Goal: Task Accomplishment & Management: Manage account settings

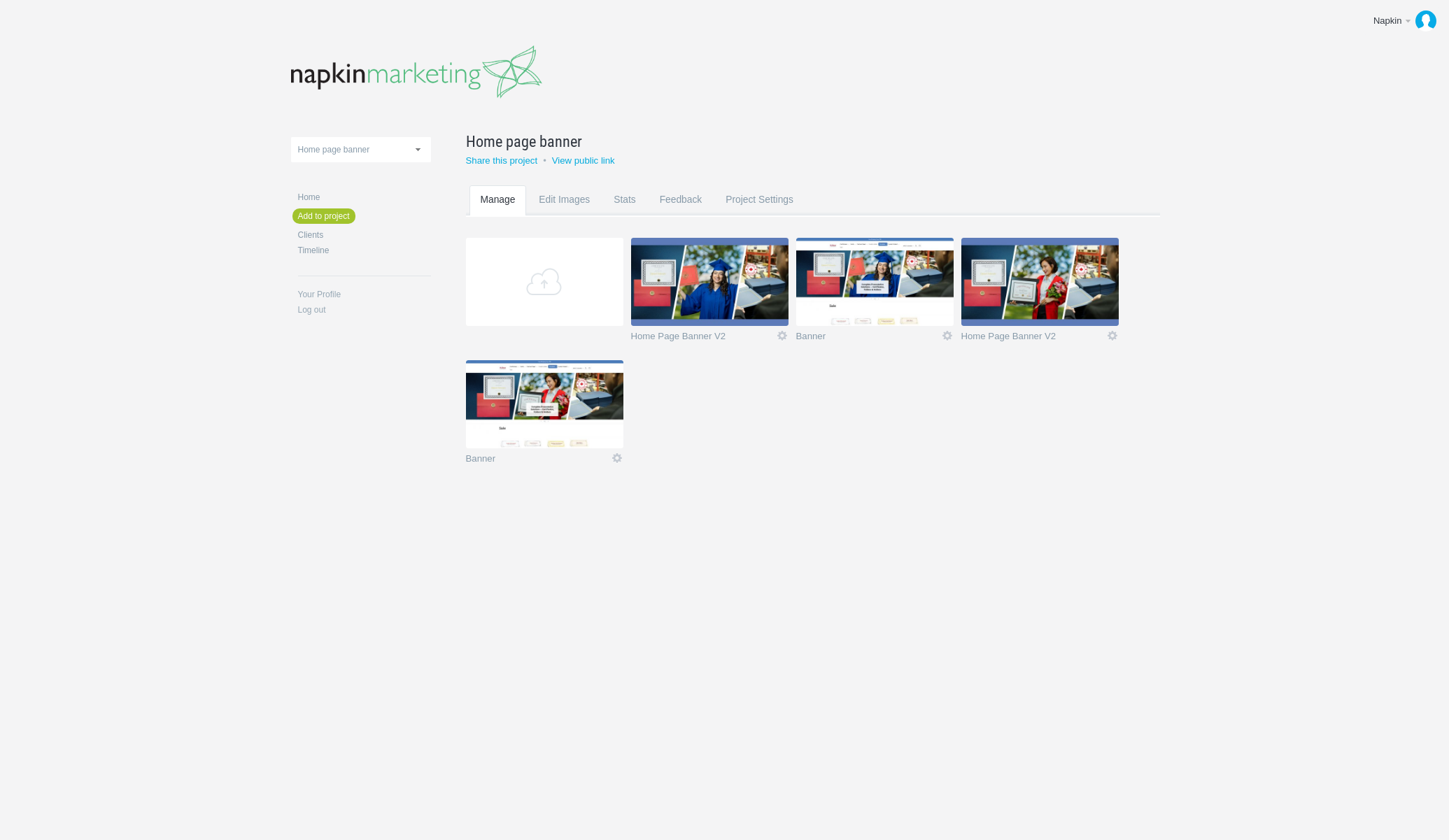
click at [542, 426] on img at bounding box center [545, 404] width 157 height 88
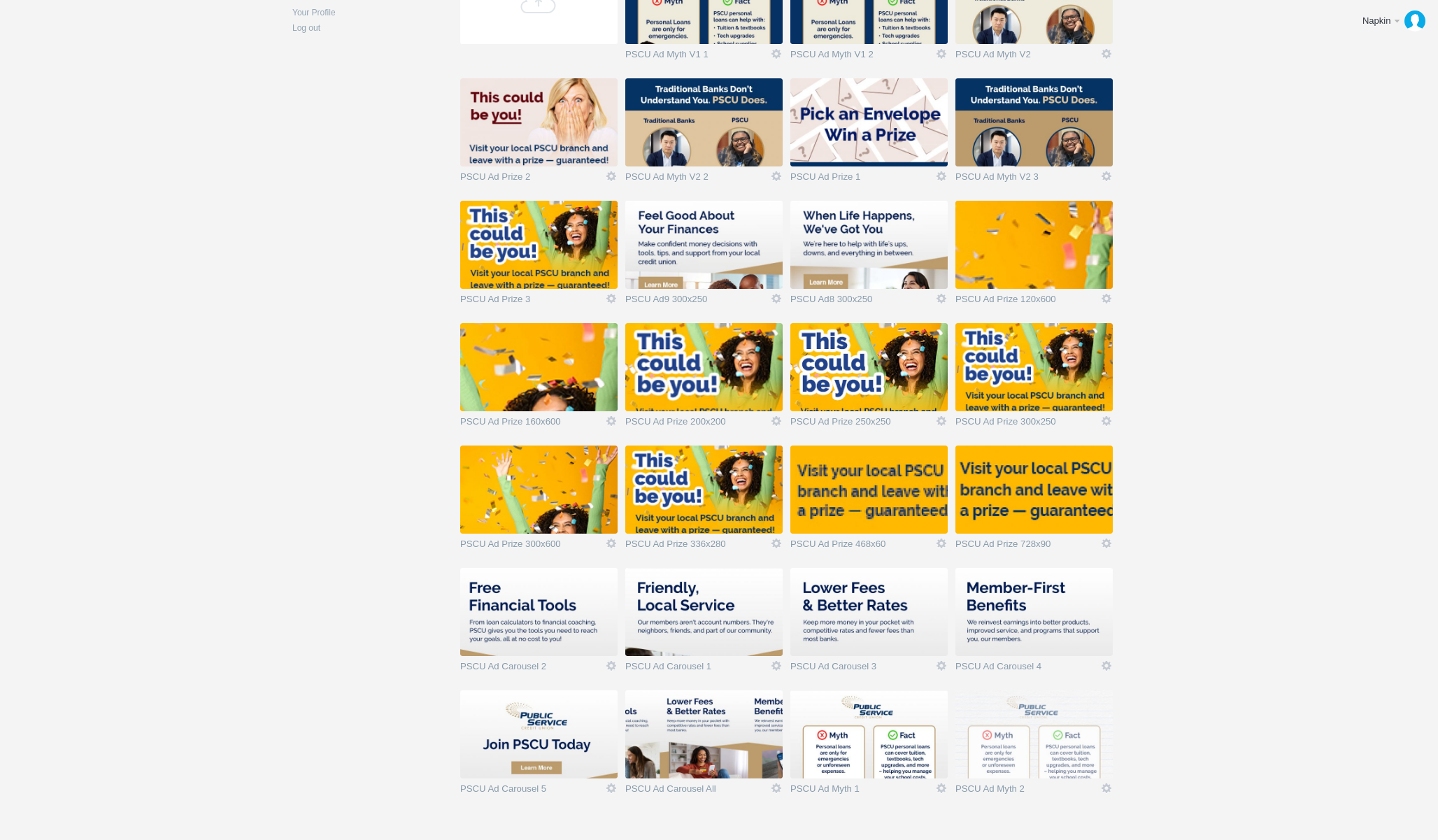
scroll to position [321, 0]
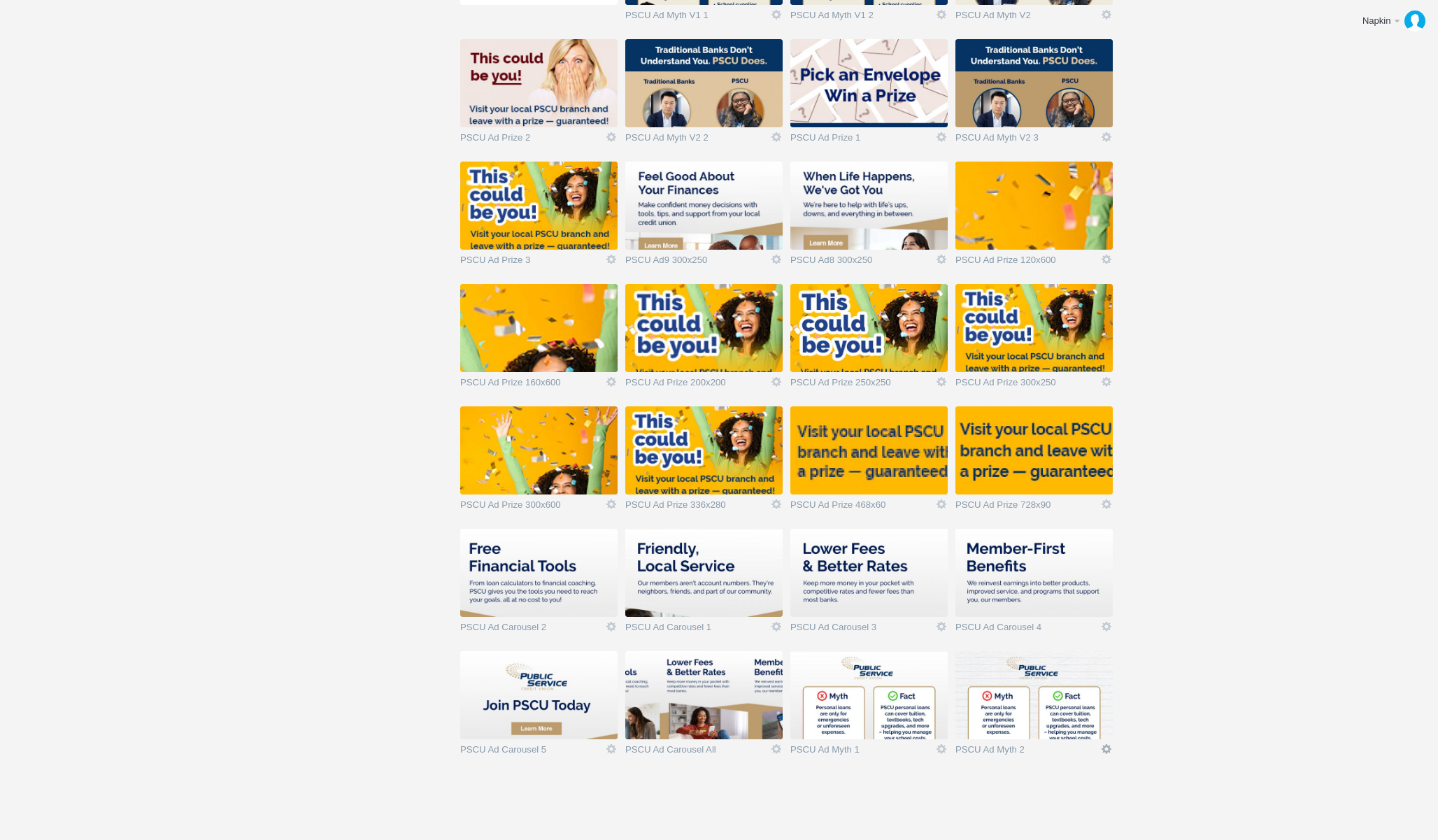
click at [1110, 751] on link "Icon" at bounding box center [1106, 749] width 13 height 13
click at [1094, 730] on link "Delete" at bounding box center [1079, 724] width 84 height 16
click at [1094, 730] on link "Yeah I'm sure" at bounding box center [1079, 724] width 84 height 16
click at [1055, 760] on section "Add PSCU Ad Myth V1 1 Icon Views: 2 Rename Edit / Replace Remove Delete Yeah I'…" at bounding box center [817, 345] width 715 height 857
